Goal: Information Seeking & Learning: Compare options

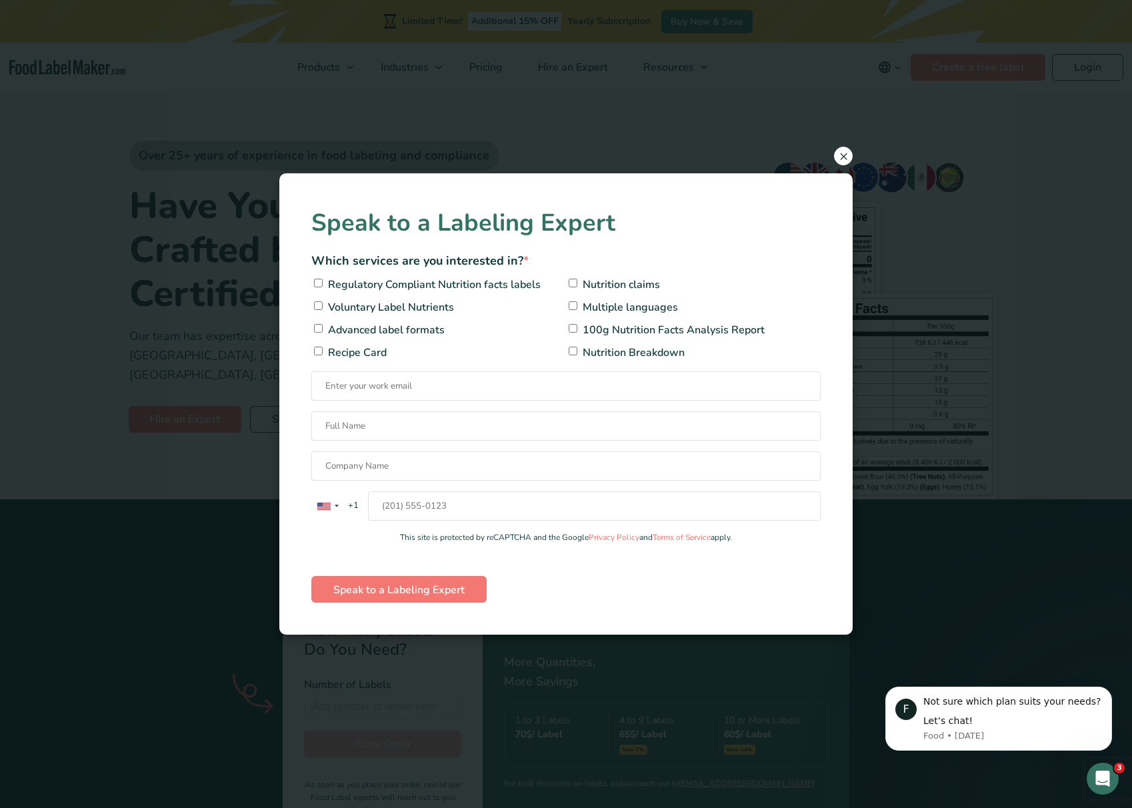
click at [845, 159] on span "×" at bounding box center [843, 156] width 19 height 19
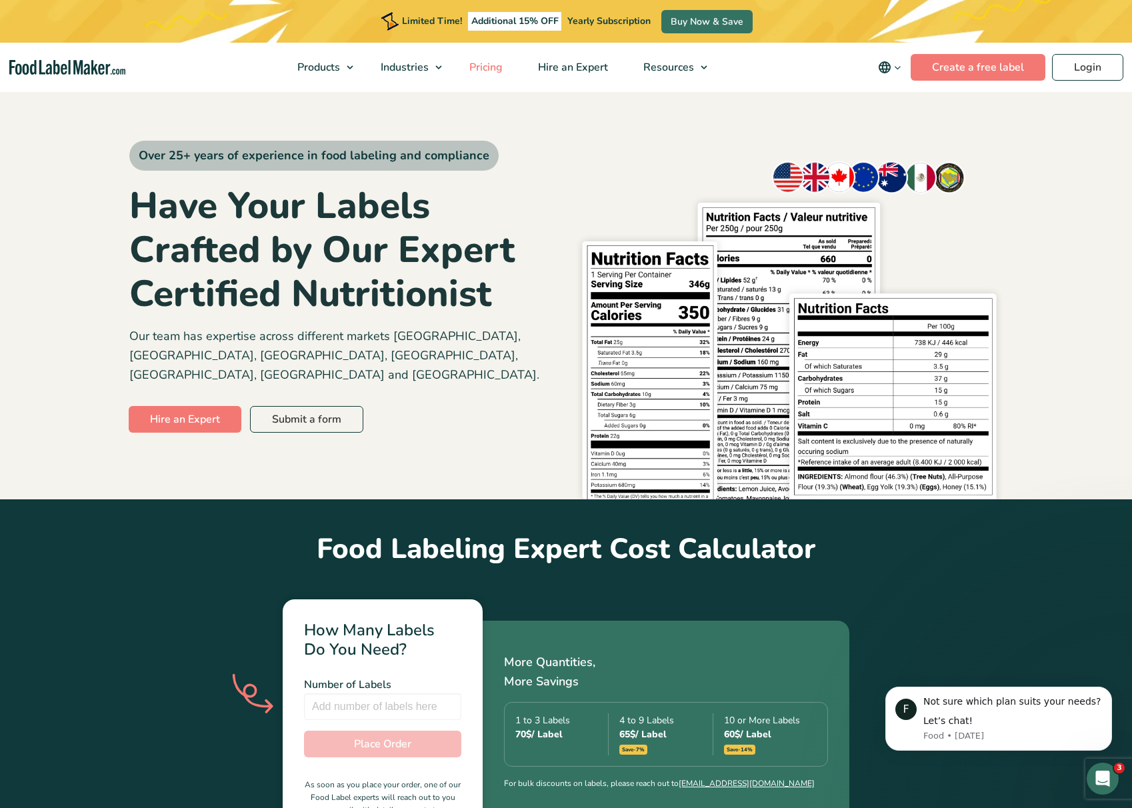
click at [476, 62] on span "Pricing" at bounding box center [484, 67] width 39 height 15
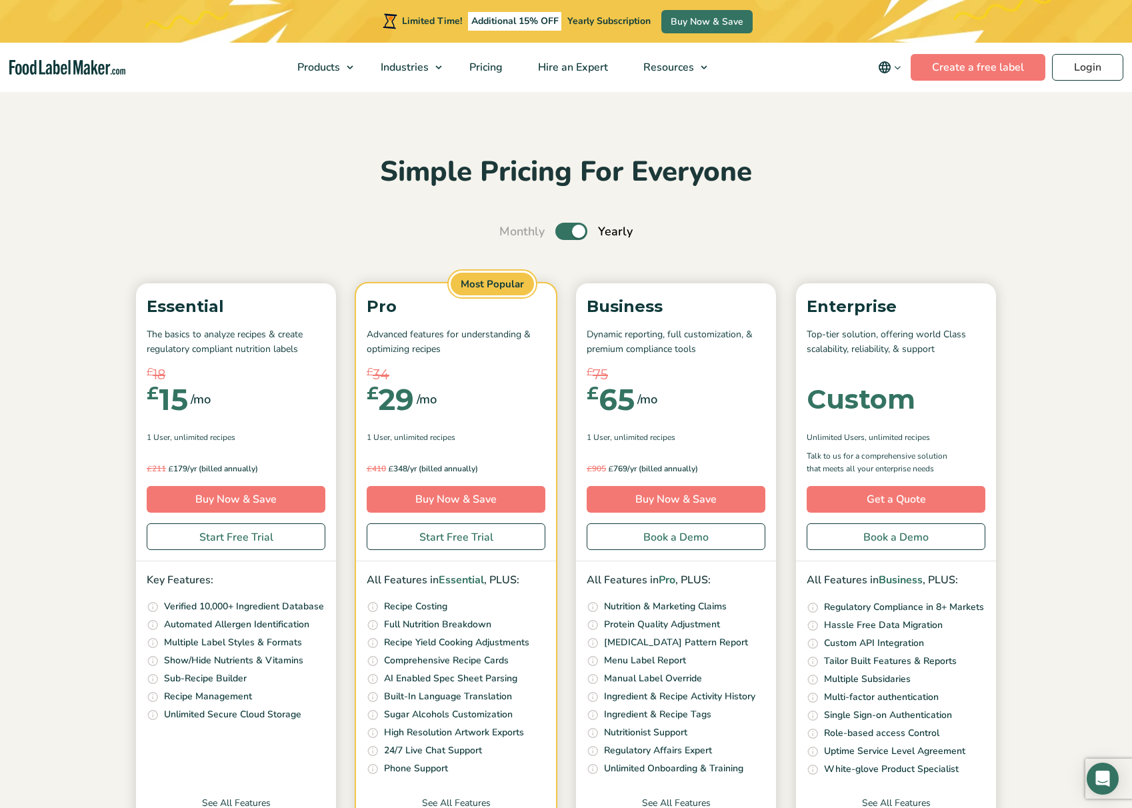
click at [511, 234] on input "Toggle" at bounding box center [506, 231] width 9 height 9
checkbox input "false"
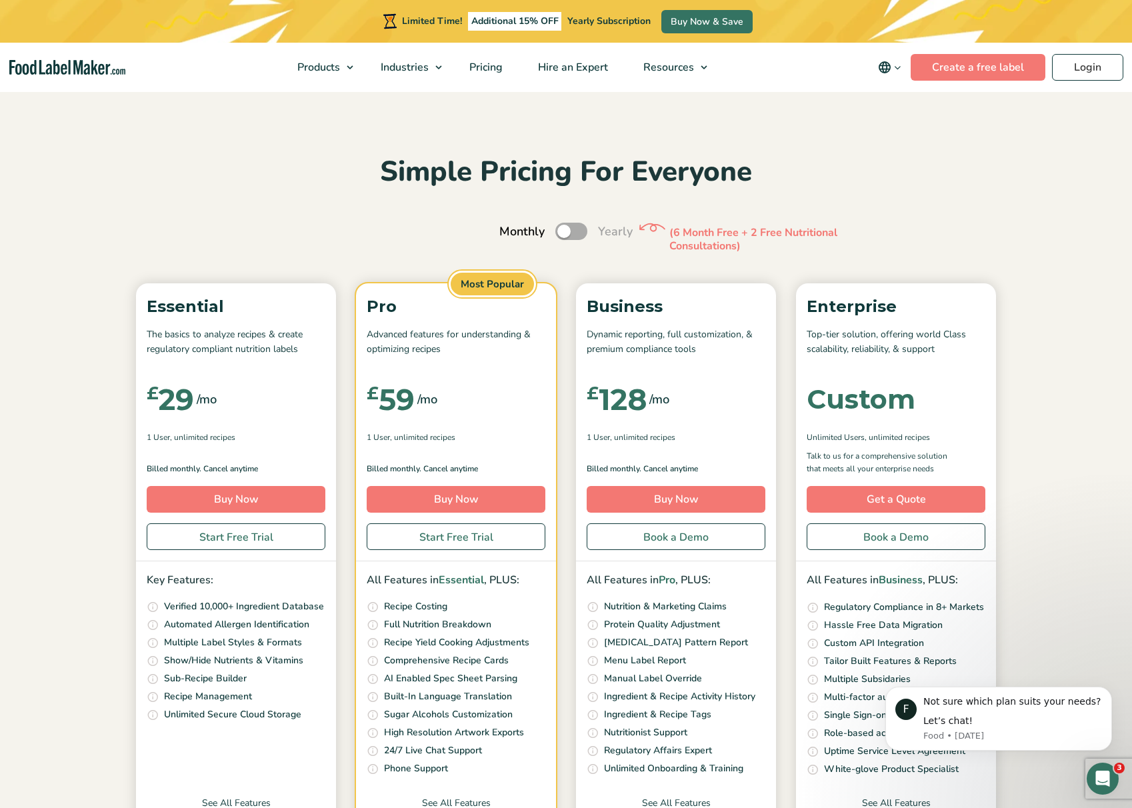
scroll to position [274, 0]
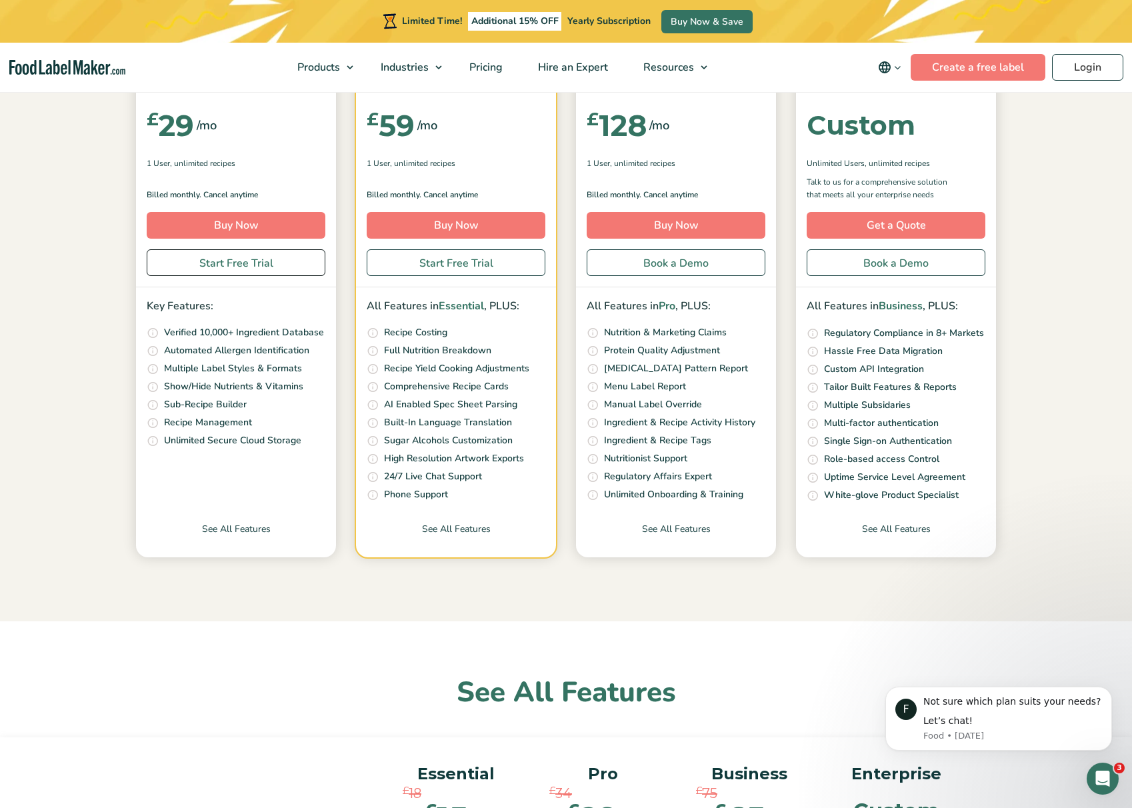
click at [271, 259] on link "Start Free Trial" at bounding box center [236, 262] width 179 height 27
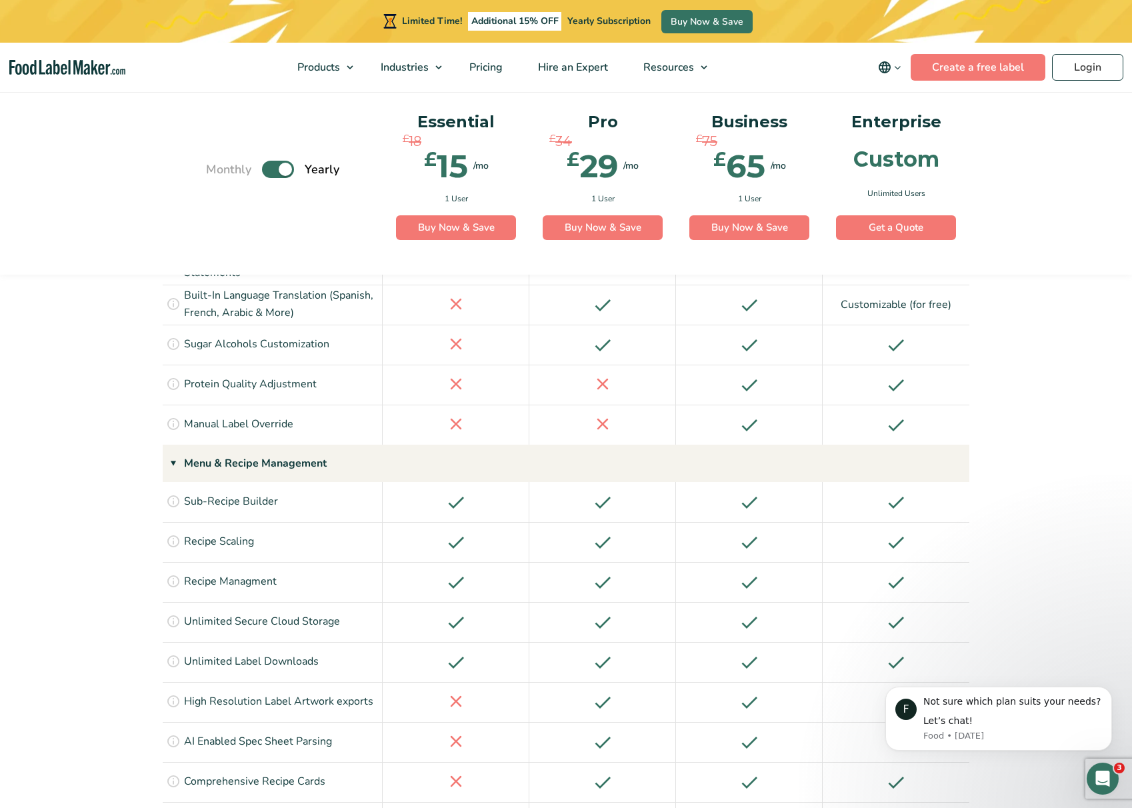
scroll to position [1747, 0]
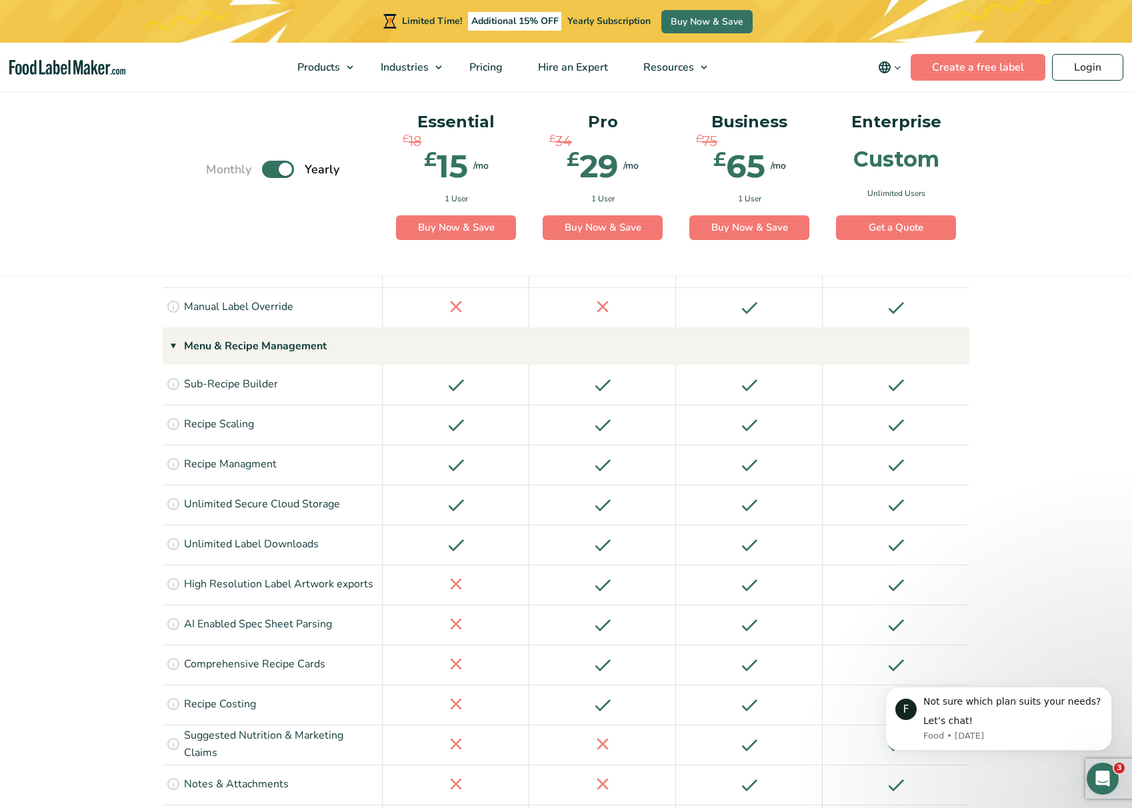
click at [173, 576] on icon at bounding box center [173, 583] width 15 height 15
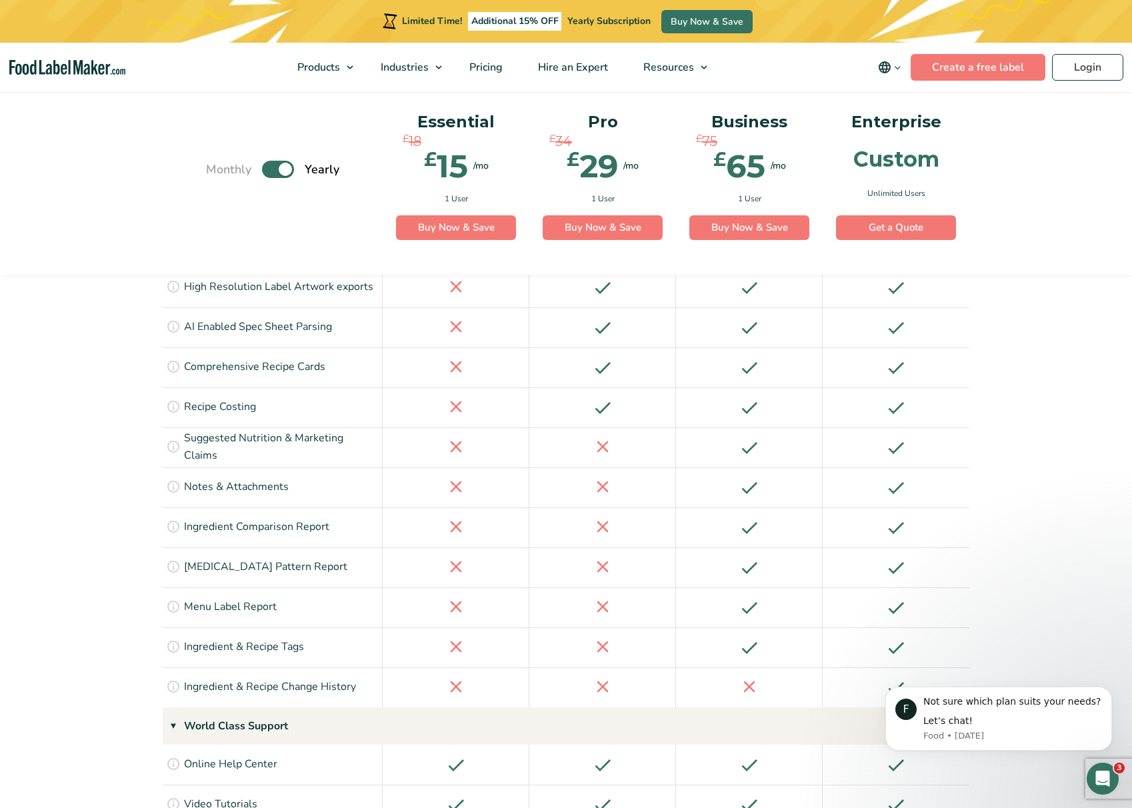
scroll to position [1946, 0]
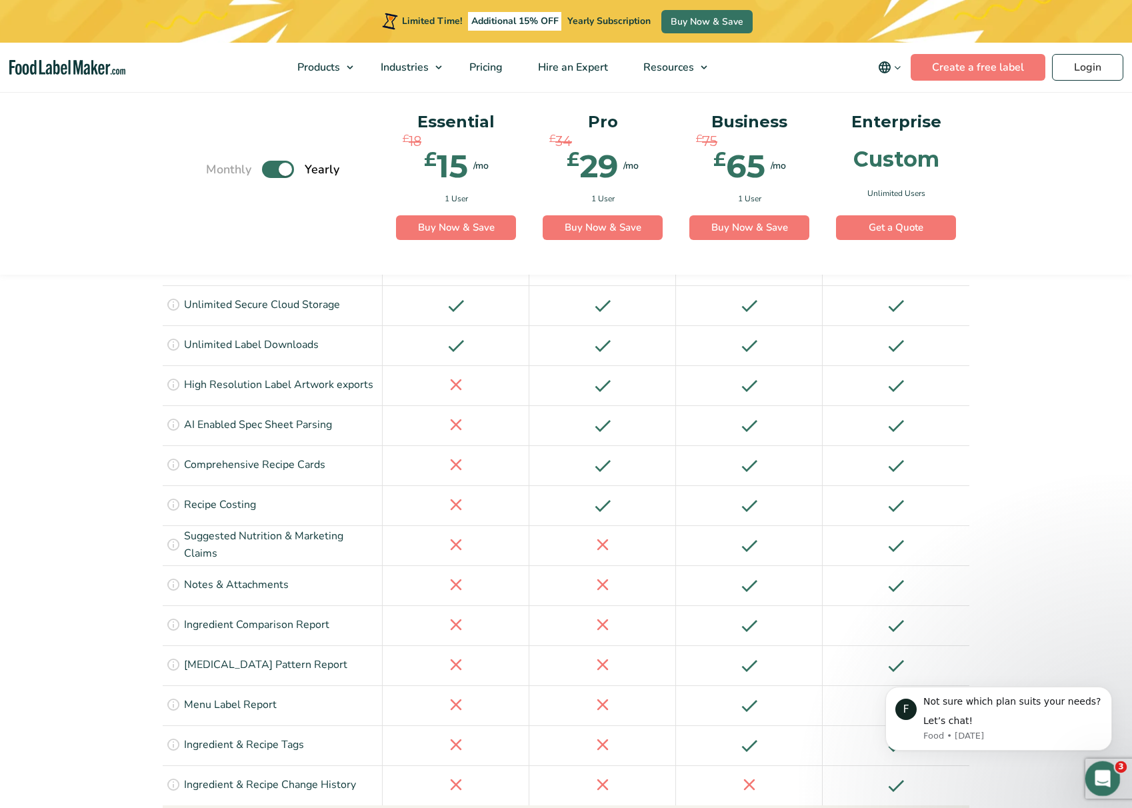
click at [1108, 776] on icon "Open Intercom Messenger" at bounding box center [1101, 777] width 22 height 22
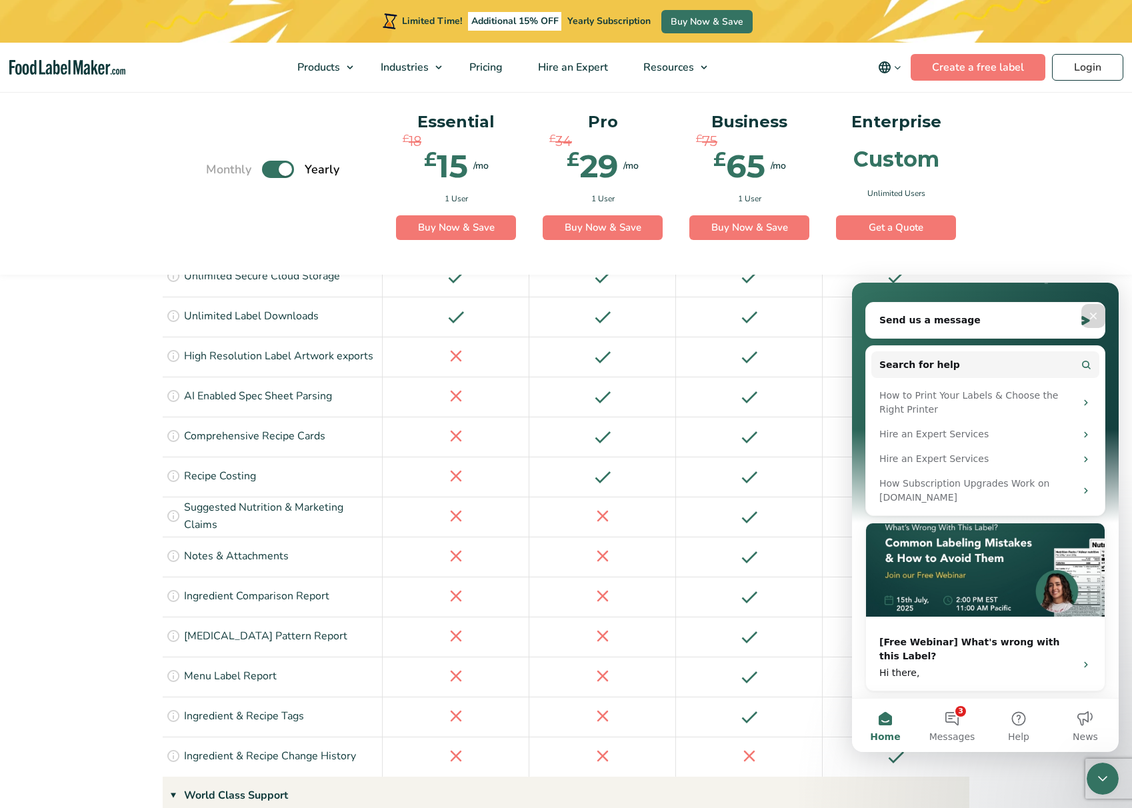
scroll to position [1850, 0]
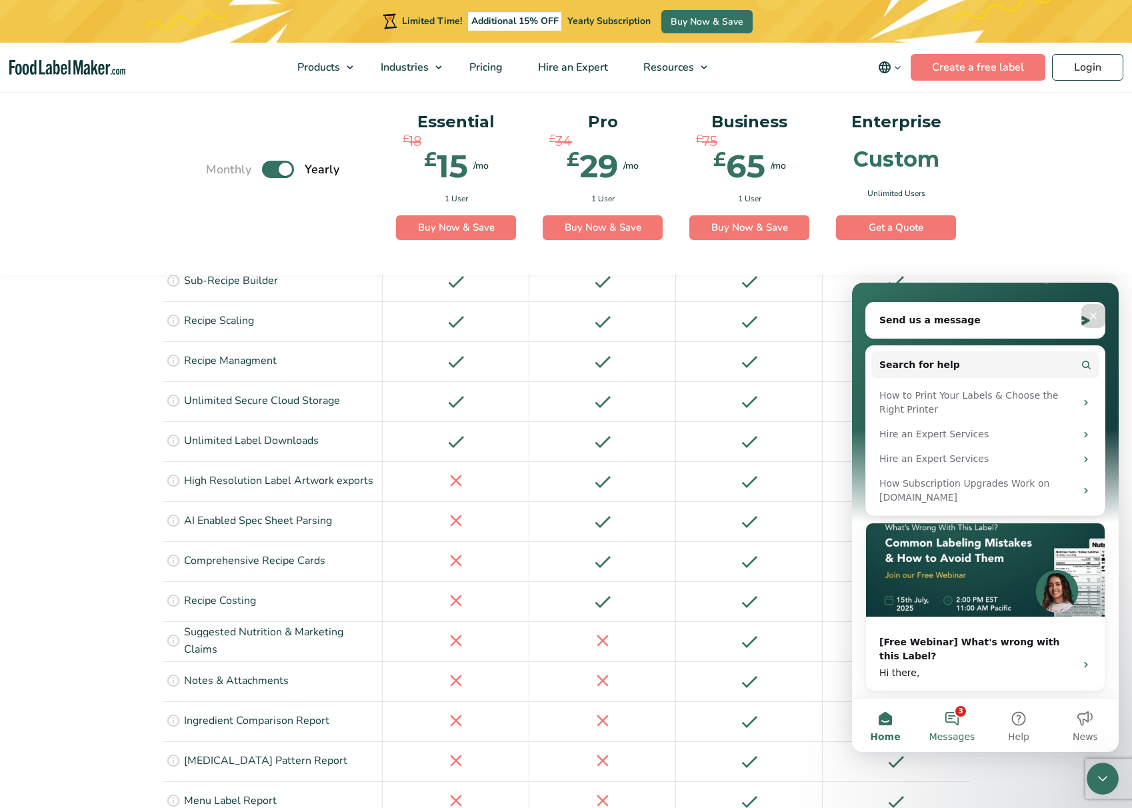
click at [960, 720] on button "3 Messages" at bounding box center [952, 725] width 67 height 53
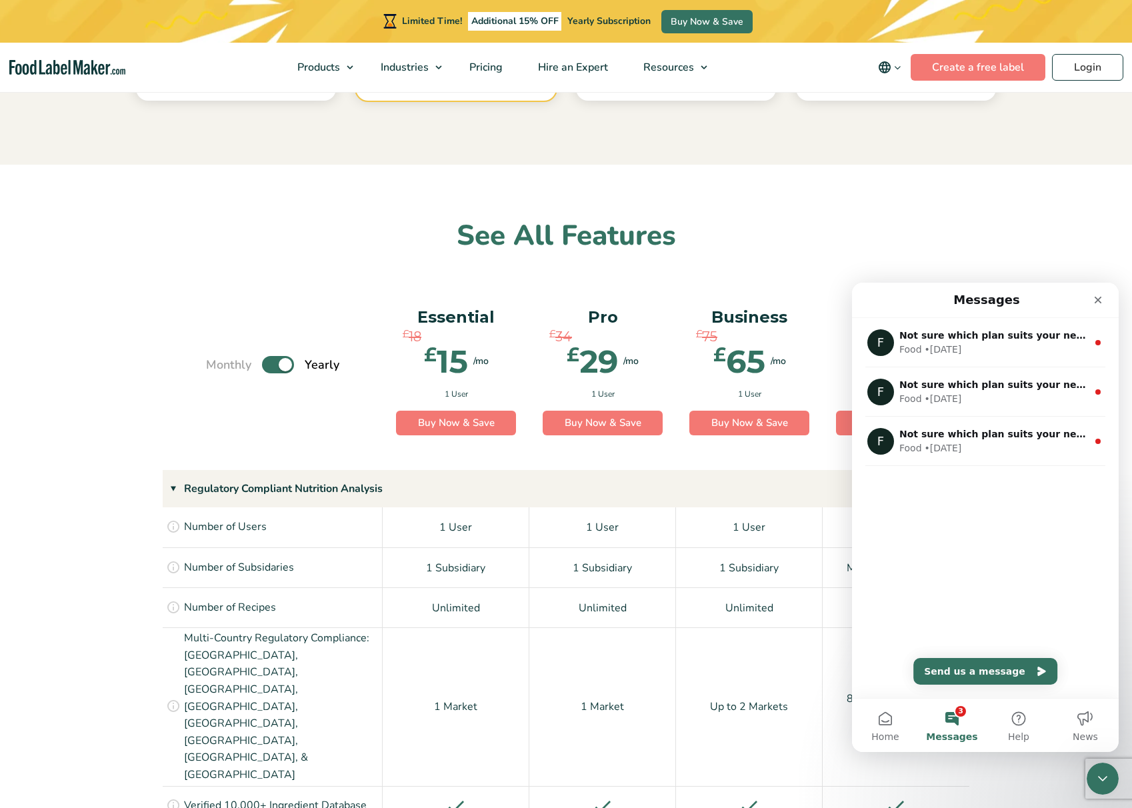
scroll to position [867, 0]
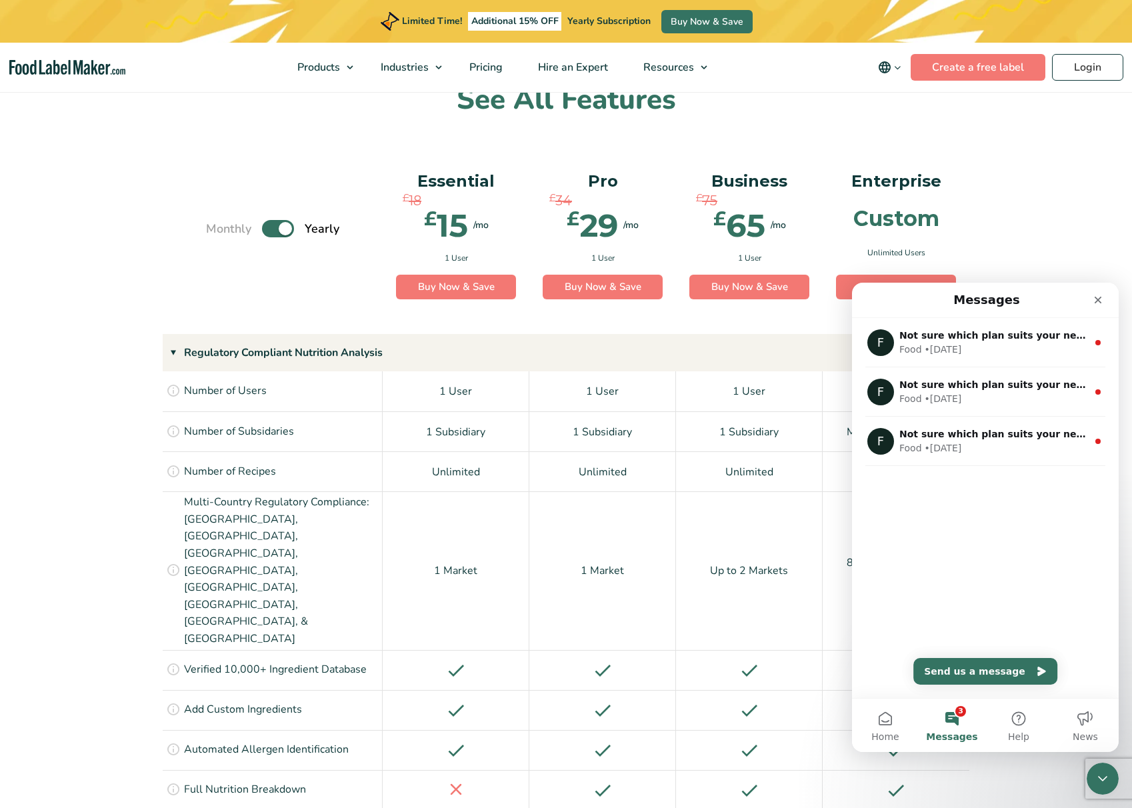
click at [940, 619] on div "F Not sure which plan suits your needs? Let’s chat! Food • 3d ago F Not sure wh…" at bounding box center [985, 508] width 267 height 380
click at [950, 717] on button "3 Messages" at bounding box center [952, 725] width 67 height 53
click at [991, 675] on button "Send us a message" at bounding box center [986, 671] width 144 height 27
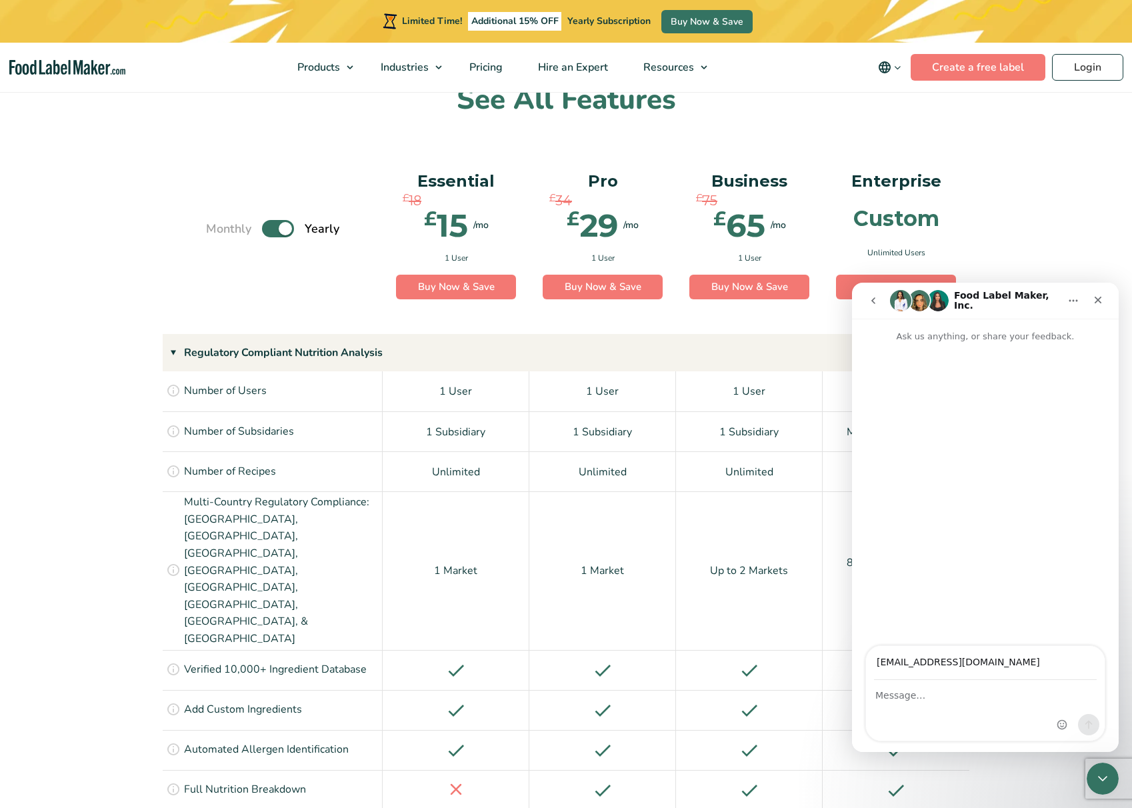
type input "info@goodnessinabowl.co.uk"
click at [934, 701] on textarea "Message…" at bounding box center [985, 692] width 239 height 23
paste textarea "I read in your comparison sheet that the Essential plan doesn't have the High R…"
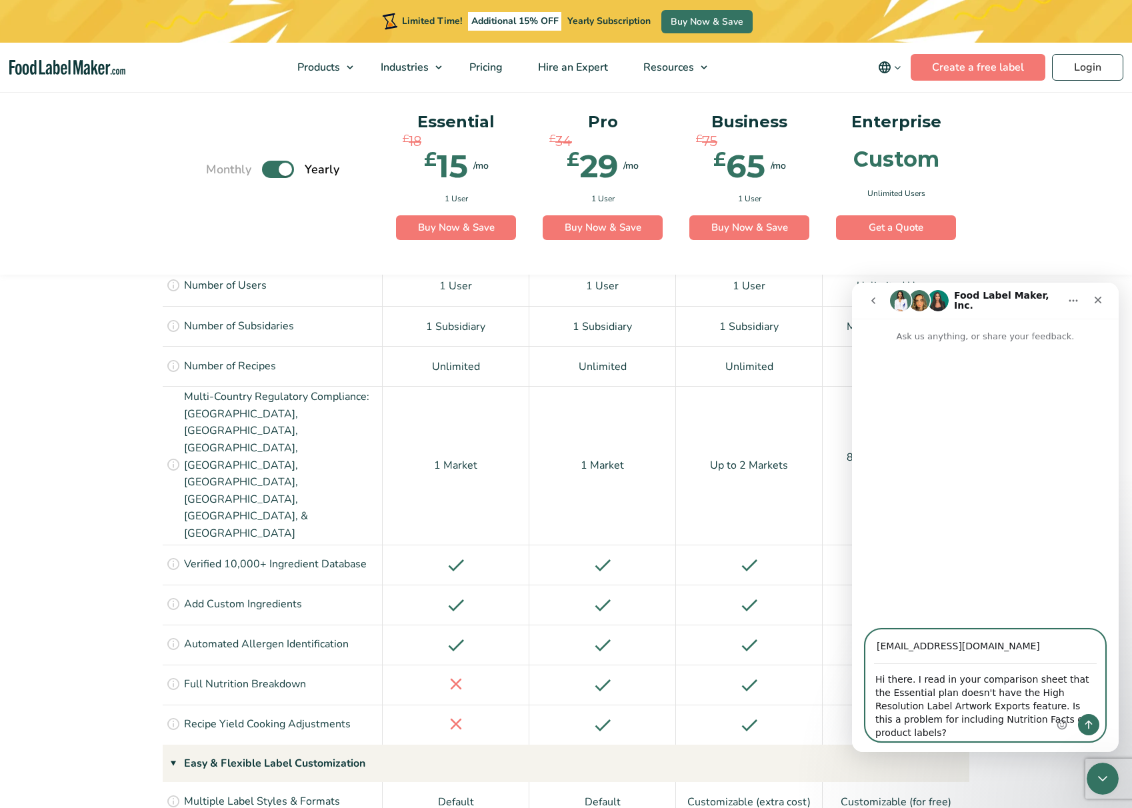
scroll to position [998, 0]
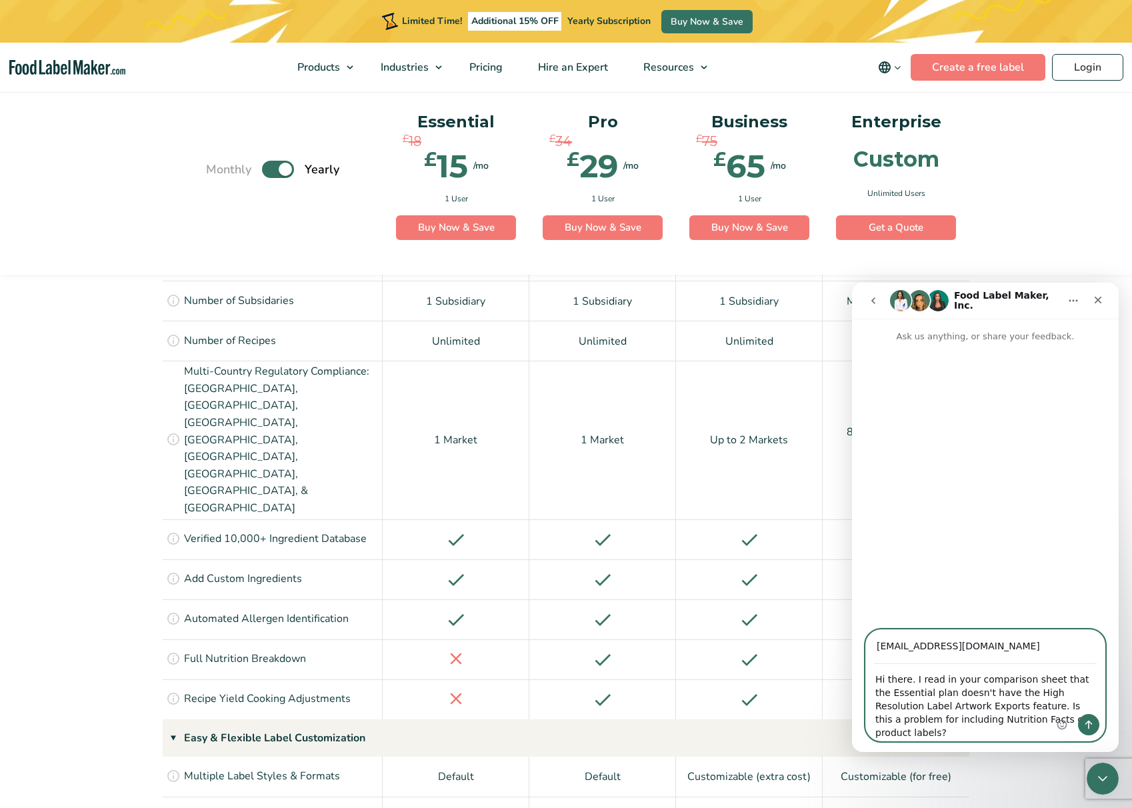
type textarea "Hi there. I read in your comparison sheet that the Essential plan doesn't have …"
click at [1092, 726] on icon "Send a message…" at bounding box center [1089, 724] width 11 height 11
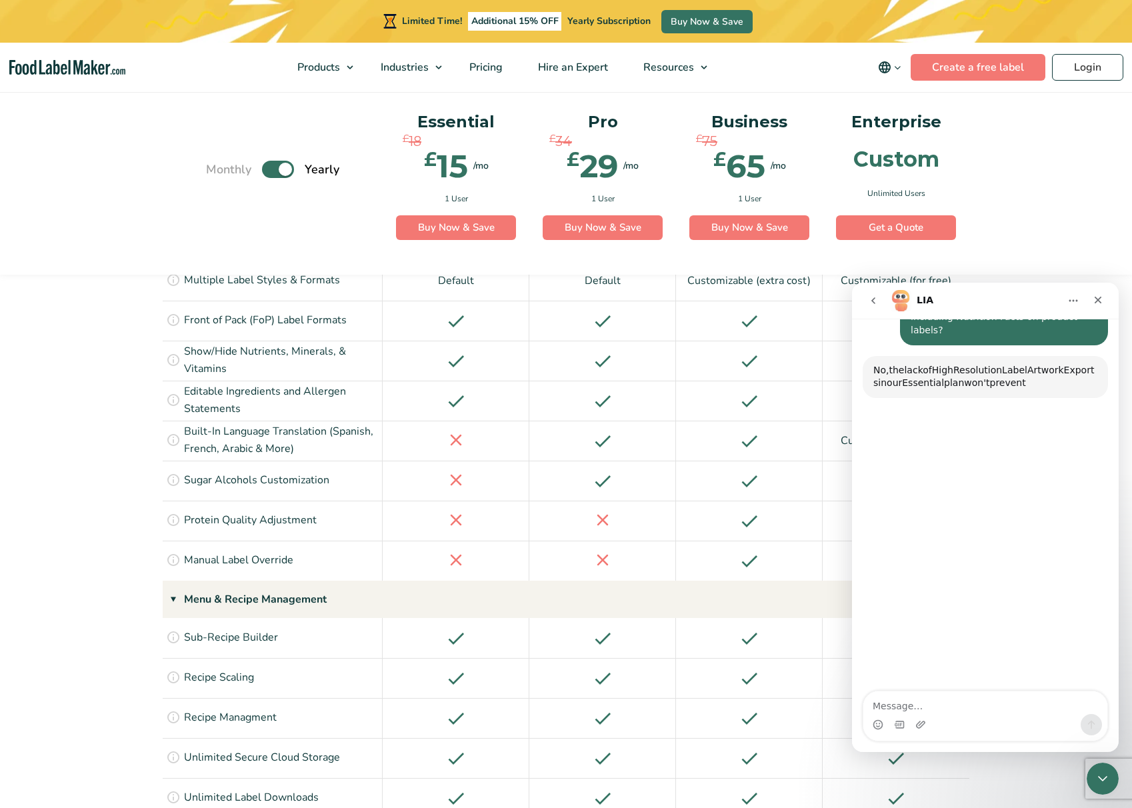
scroll to position [1538, 0]
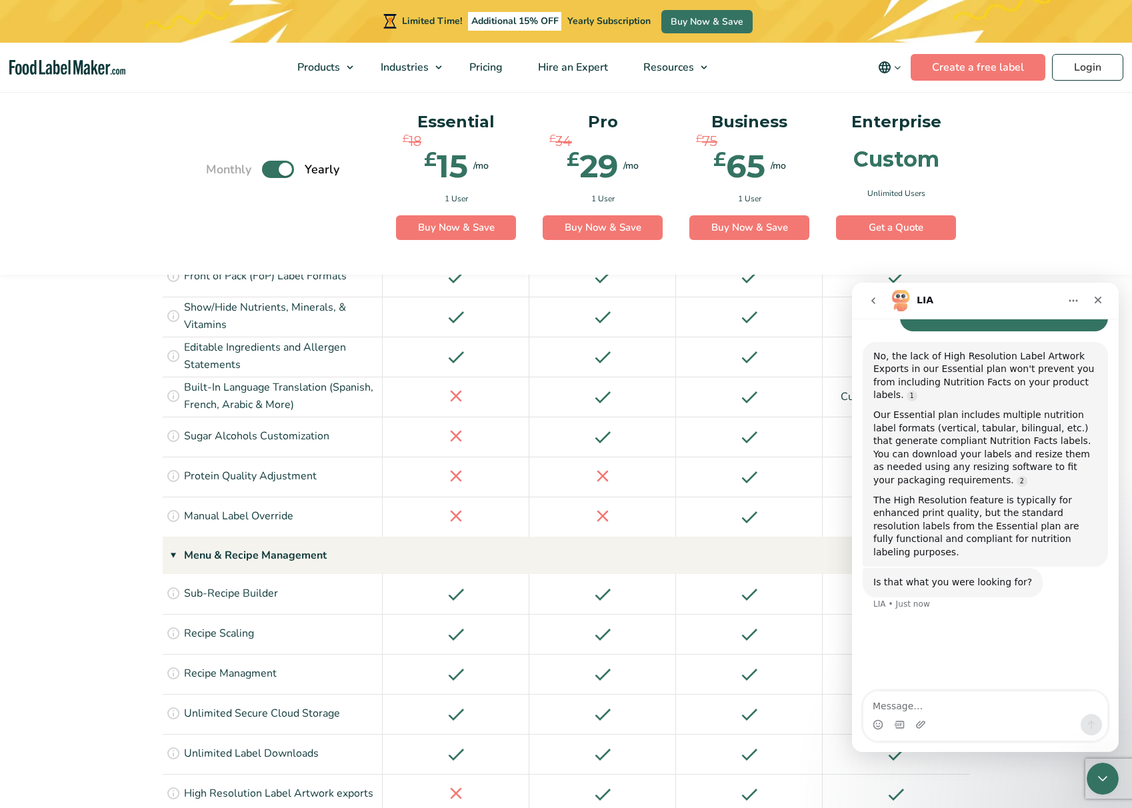
click at [948, 705] on textarea "Message…" at bounding box center [986, 702] width 244 height 23
type textarea "yes thank you"
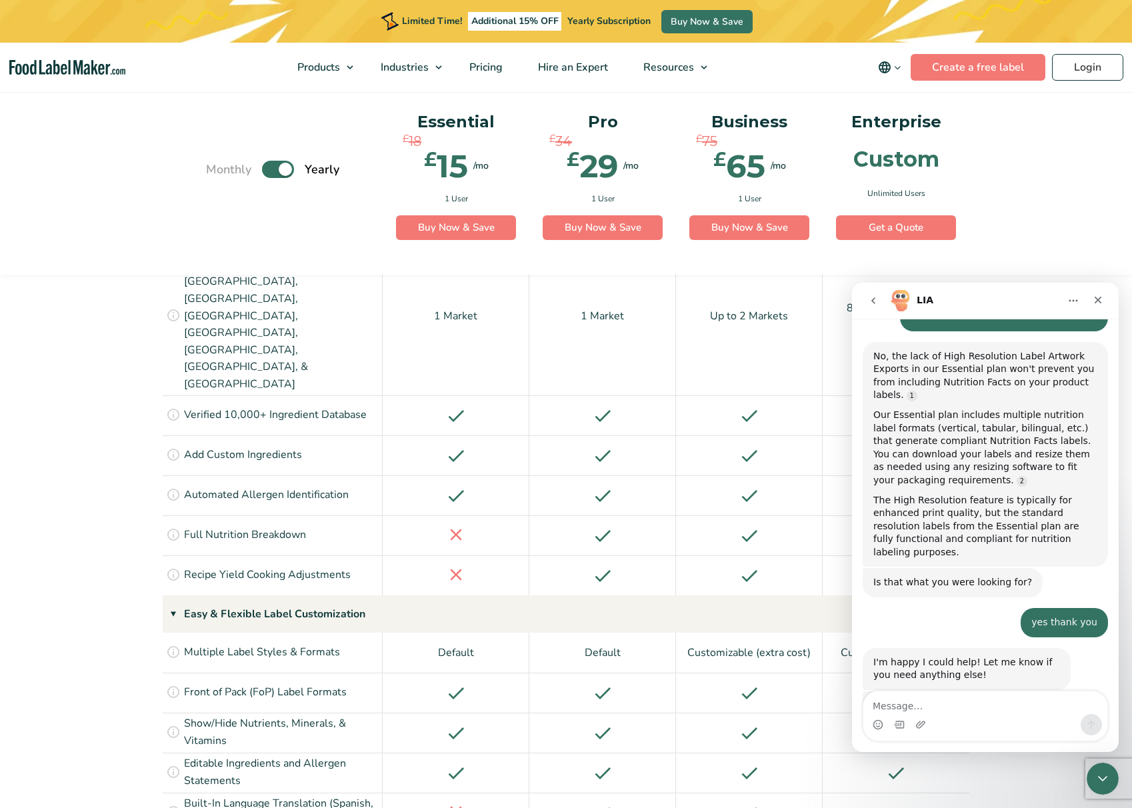
scroll to position [223, 0]
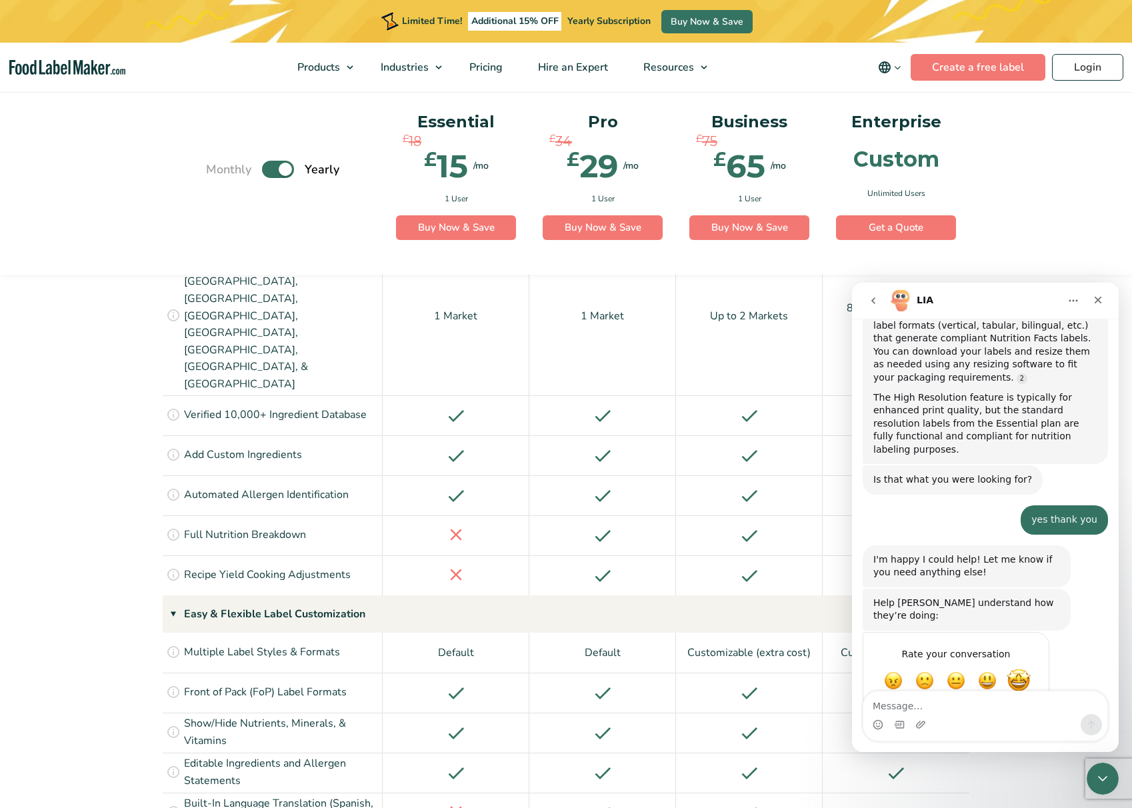
click at [1018, 669] on span "Amazing" at bounding box center [1019, 681] width 24 height 24
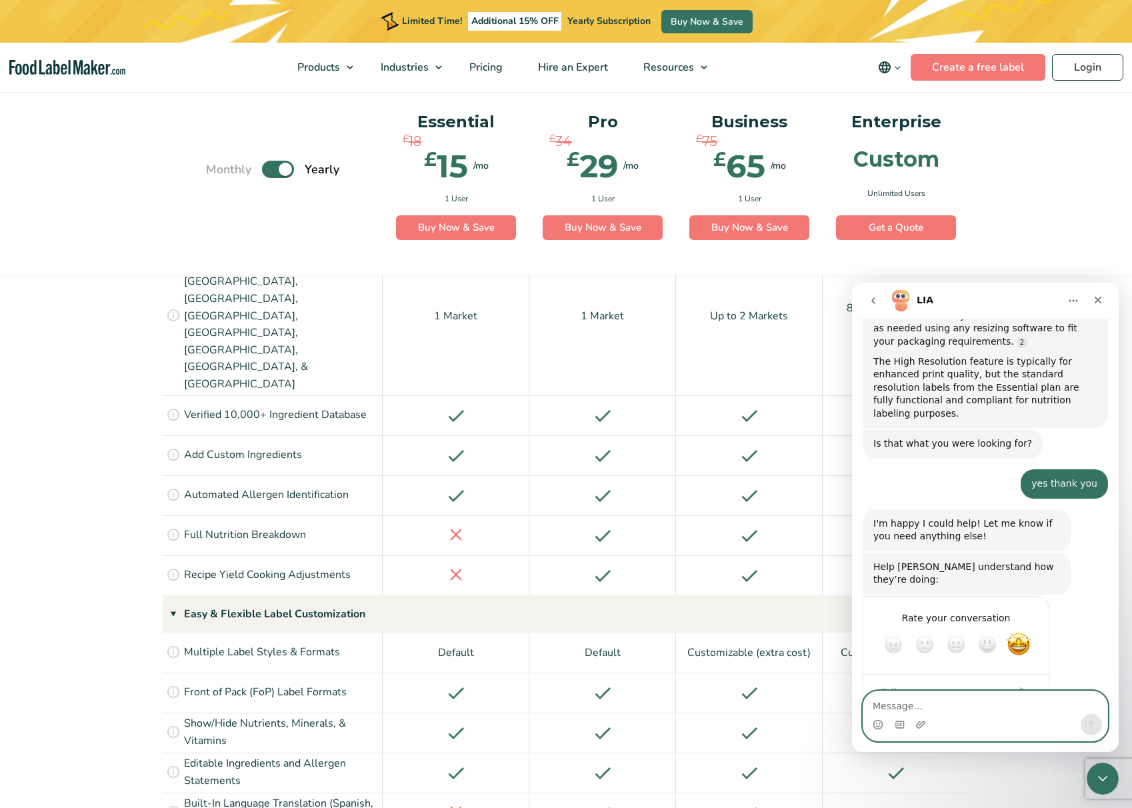
click at [920, 701] on textarea "Message…" at bounding box center [986, 702] width 244 height 23
type textarea "b"
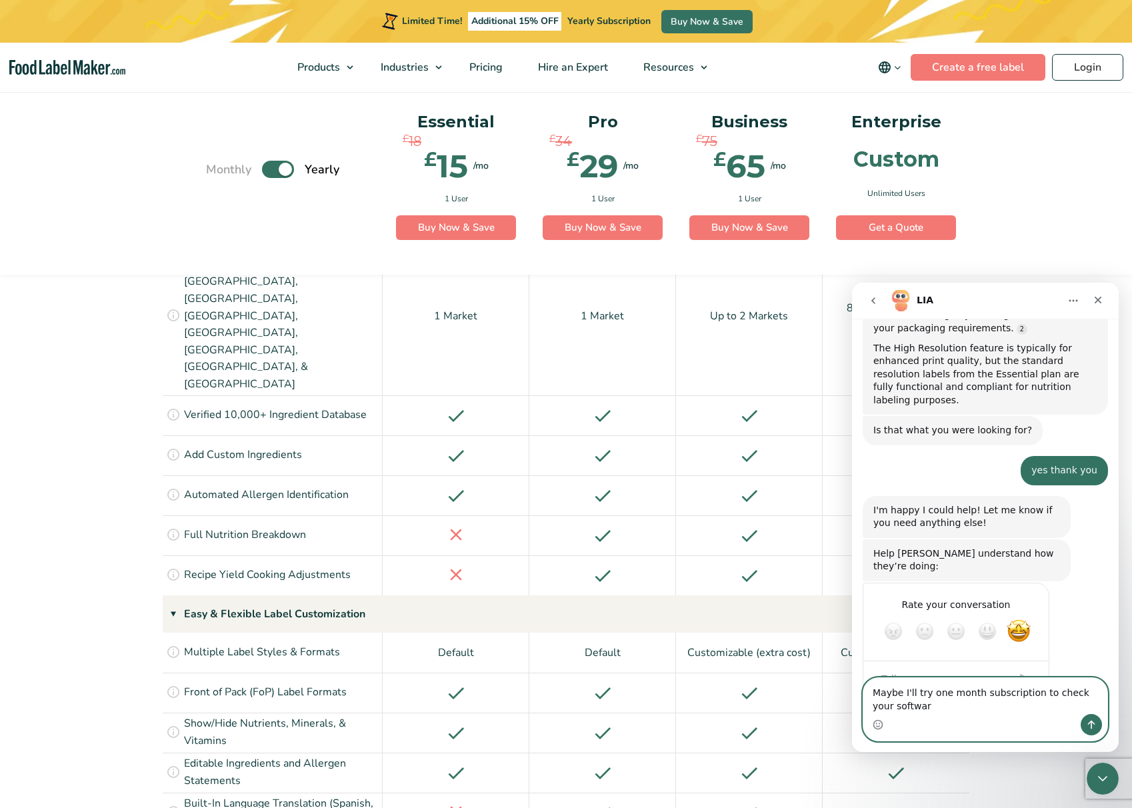
type textarea "Maybe I'll try one month subscription to check your software"
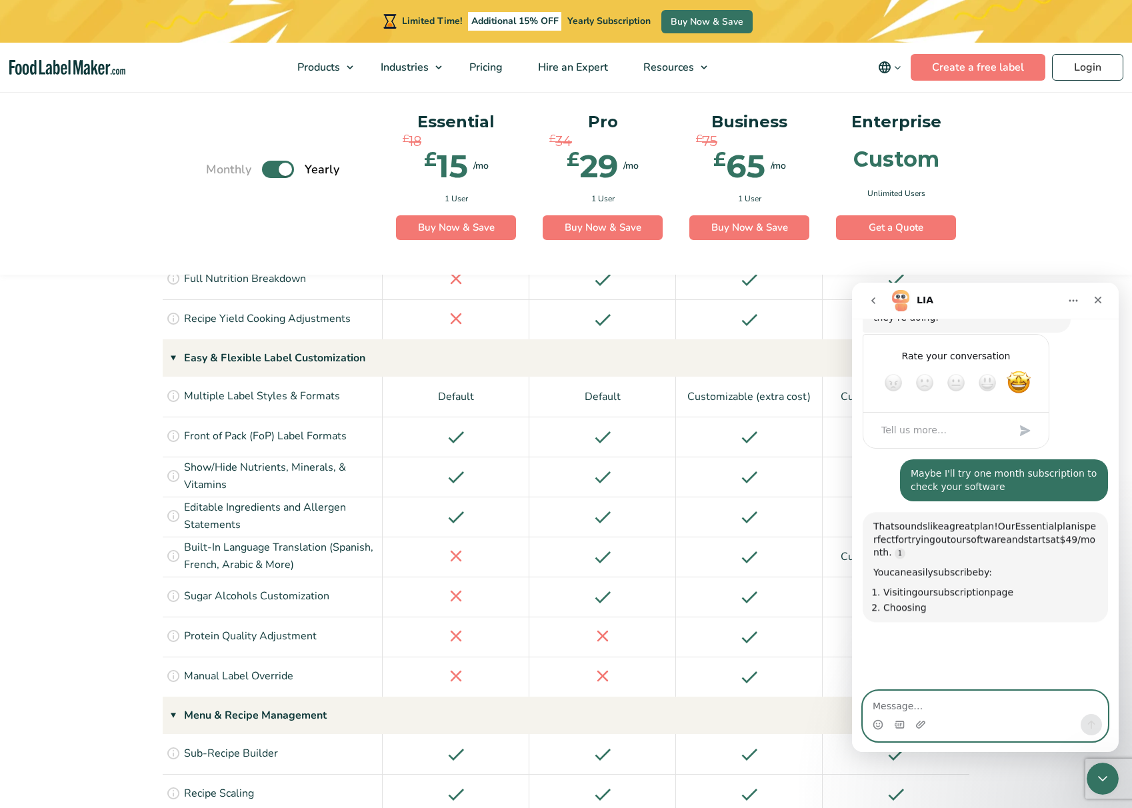
scroll to position [618, 0]
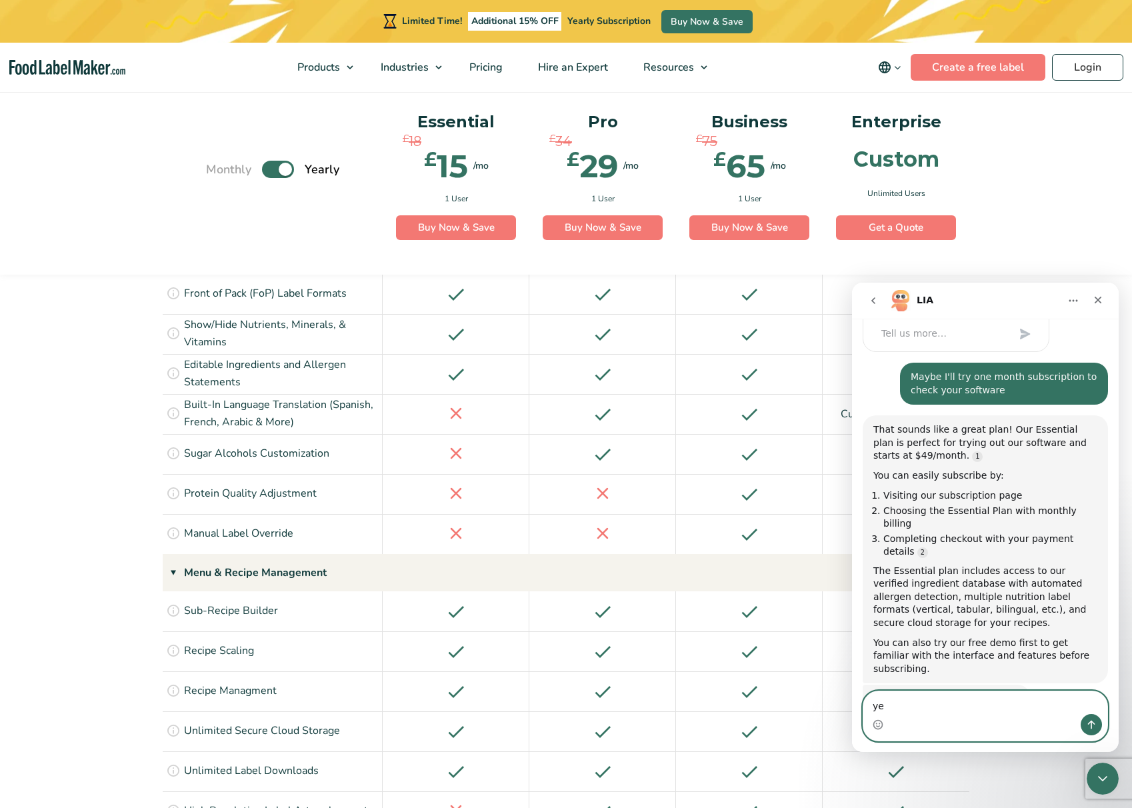
type textarea "yes"
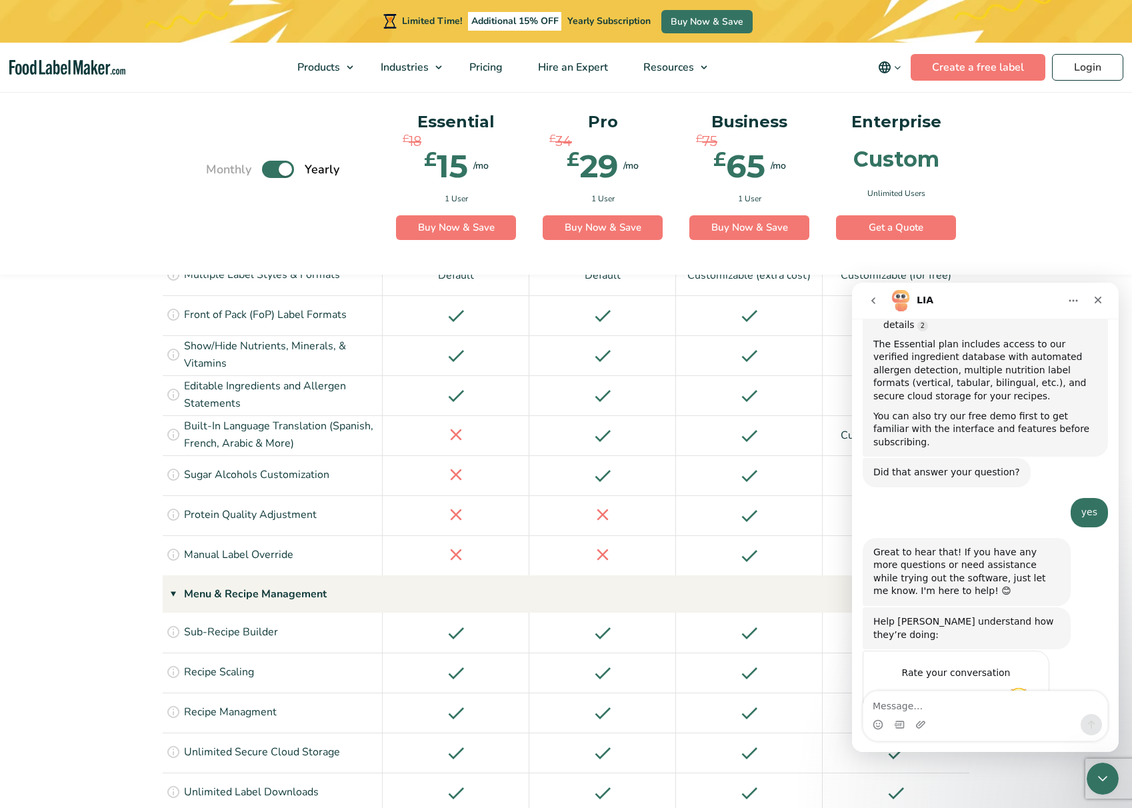
scroll to position [866, 0]
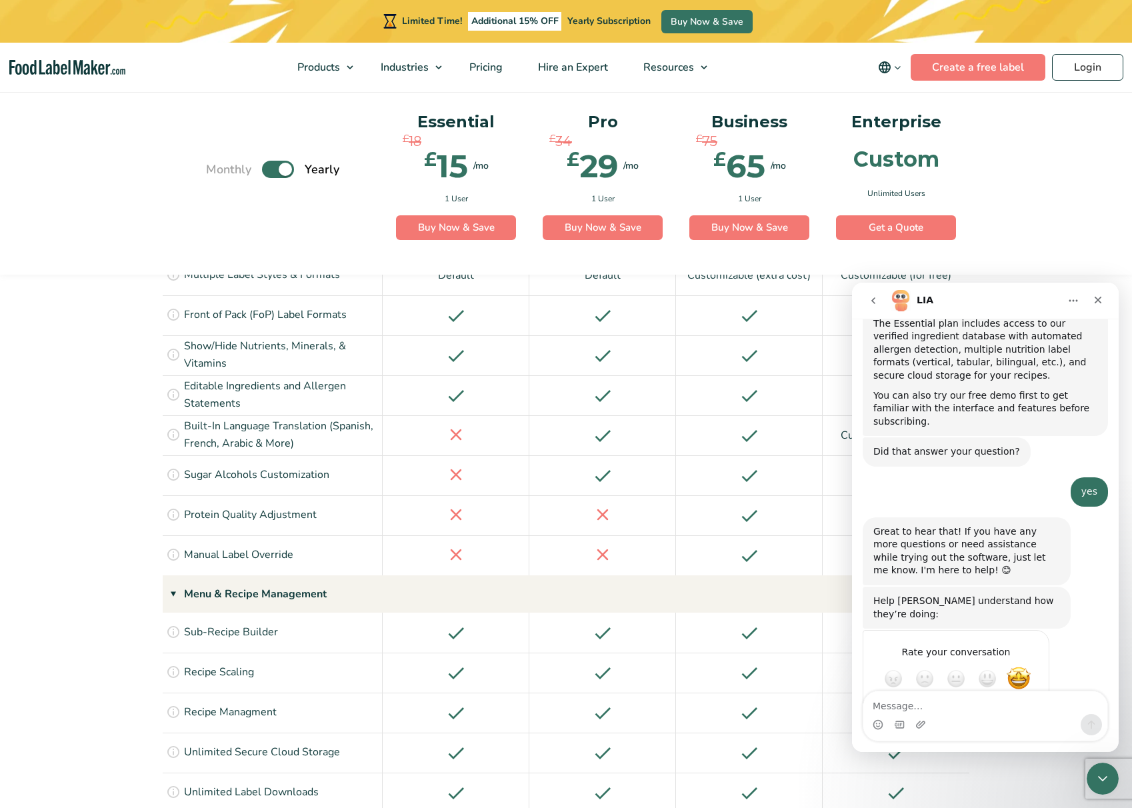
click at [1015, 667] on span "Amazing" at bounding box center [1019, 679] width 24 height 24
drag, startPoint x: 1026, startPoint y: 659, endPoint x: 1036, endPoint y: 662, distance: 11.0
click at [1026, 713] on div "Submit" at bounding box center [1025, 726] width 27 height 27
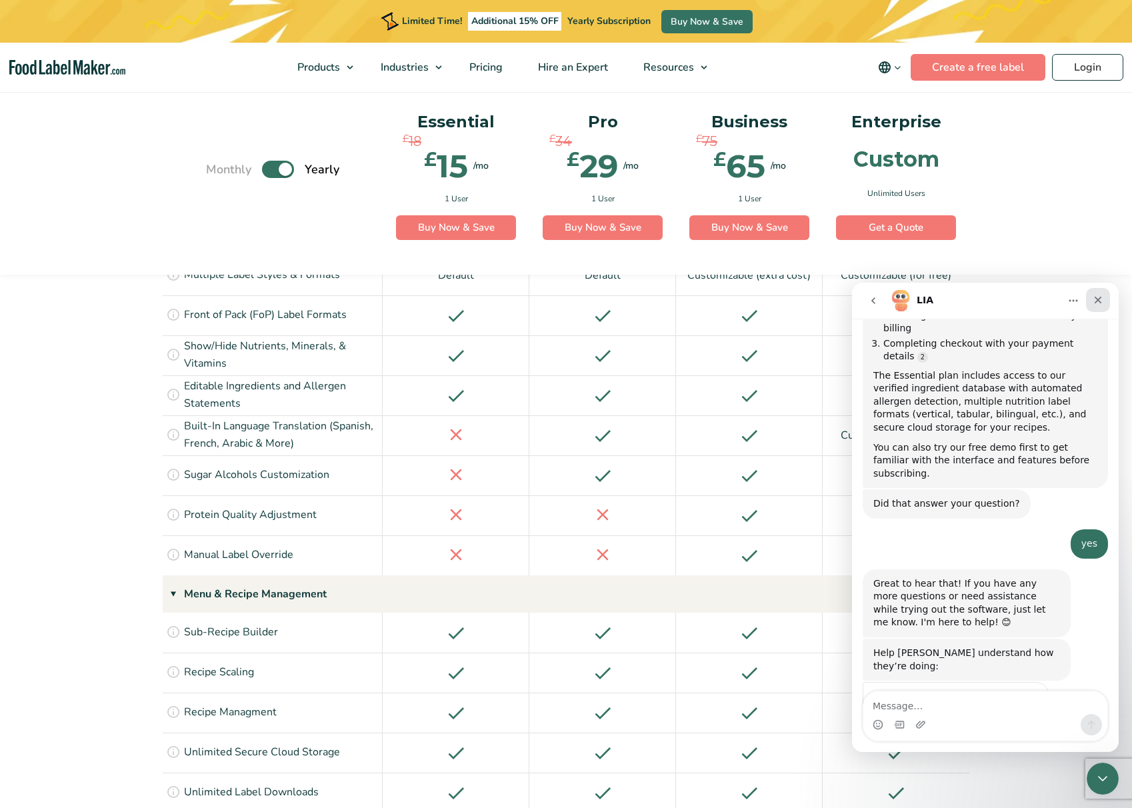
click at [1100, 301] on icon "Close" at bounding box center [1098, 300] width 7 height 7
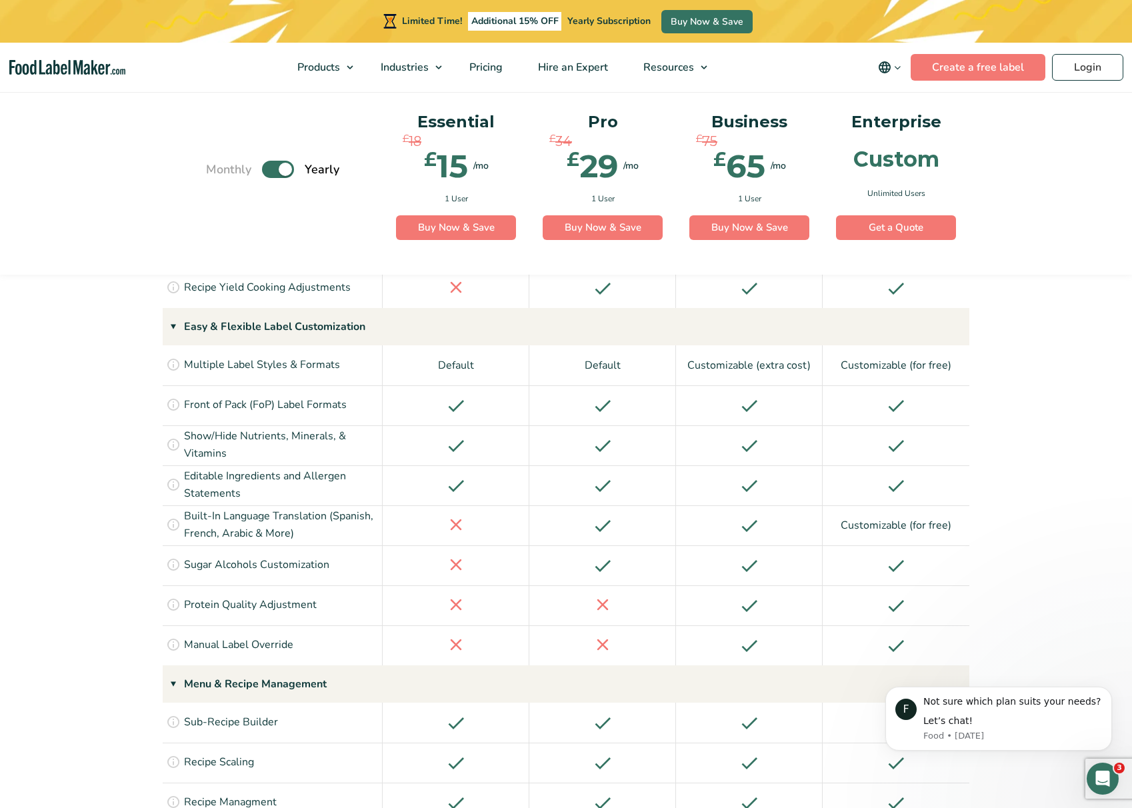
scroll to position [0, 0]
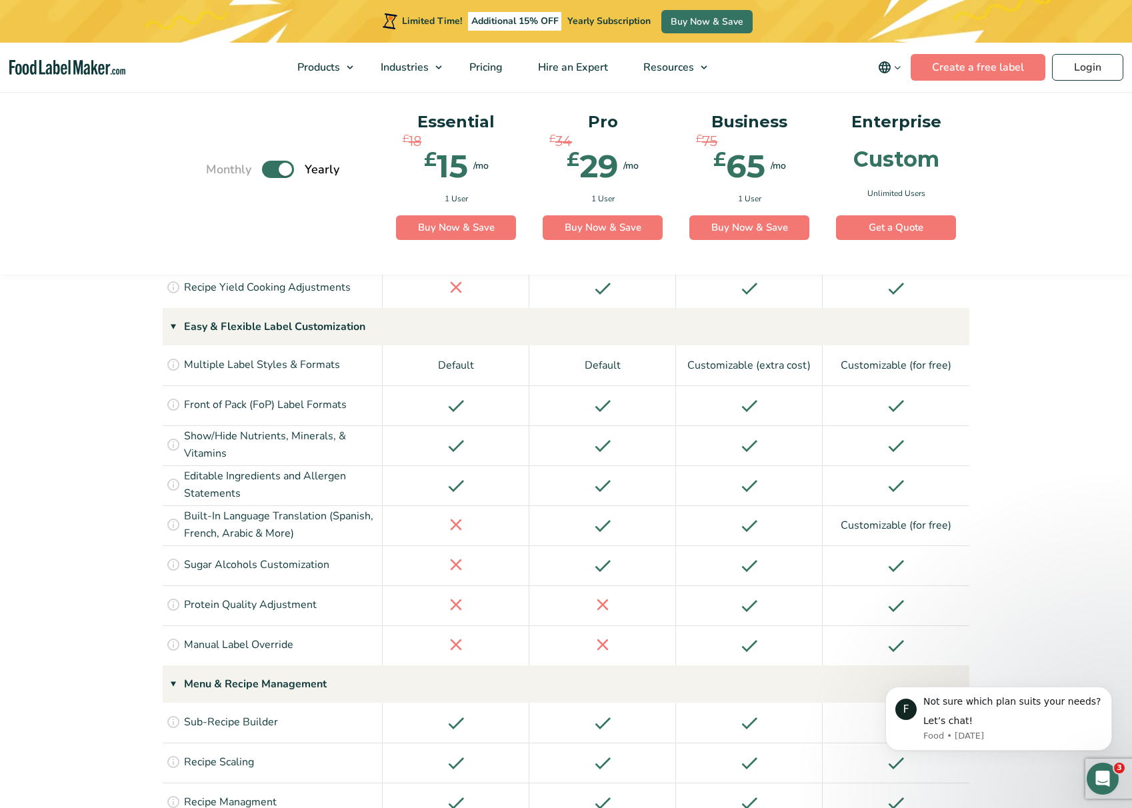
scroll to position [1122, 0]
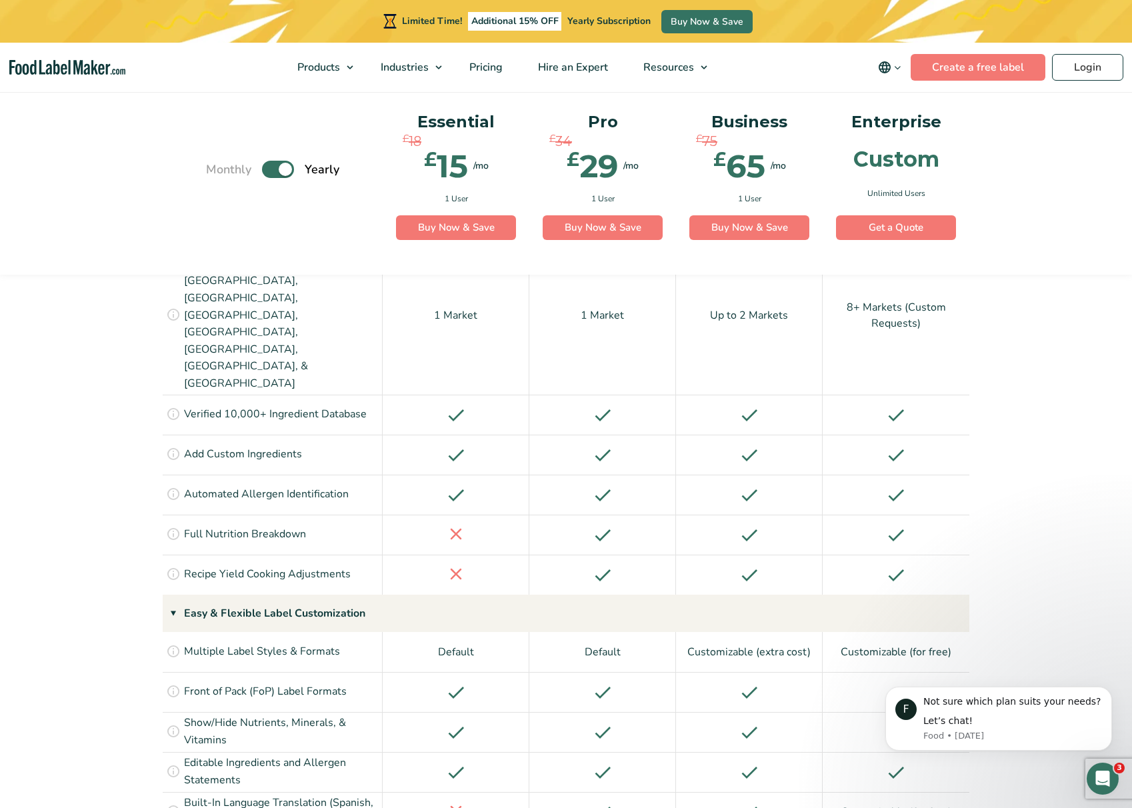
type textarea "jjj"
